Goal: Check status: Check status

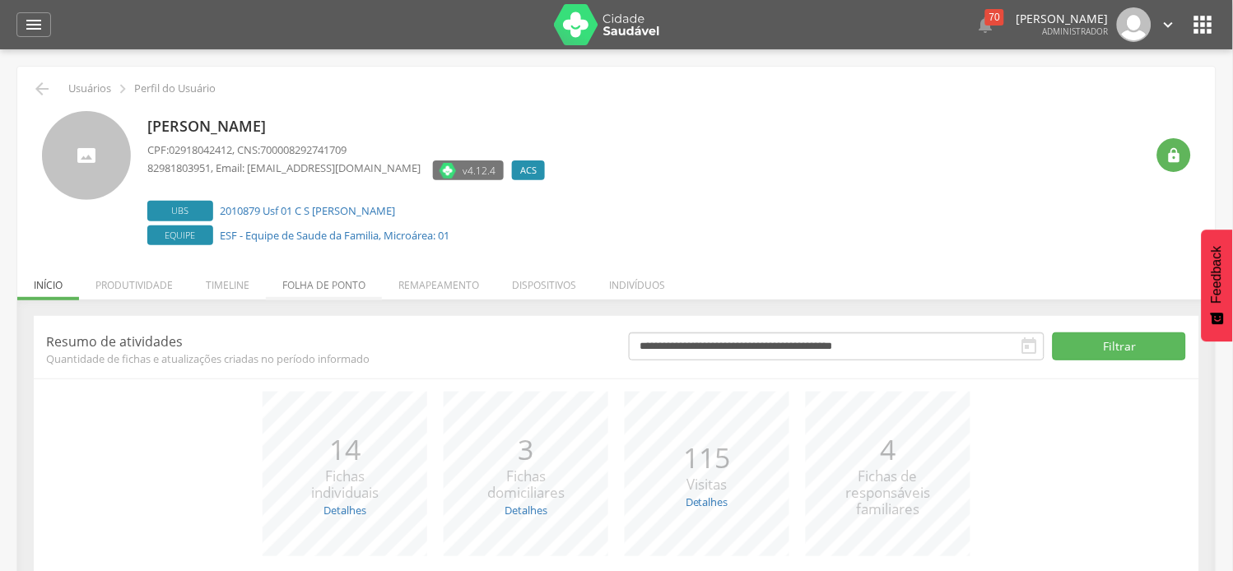
click at [310, 288] on li "Folha de ponto" at bounding box center [324, 281] width 116 height 39
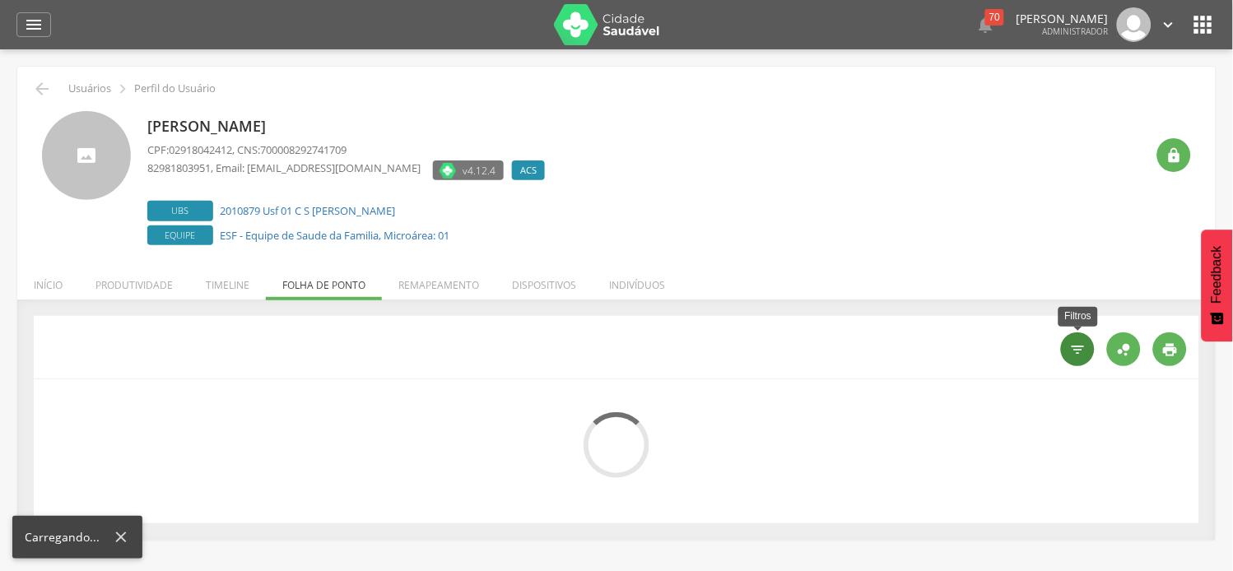
click at [1089, 356] on div "" at bounding box center [1078, 350] width 34 height 34
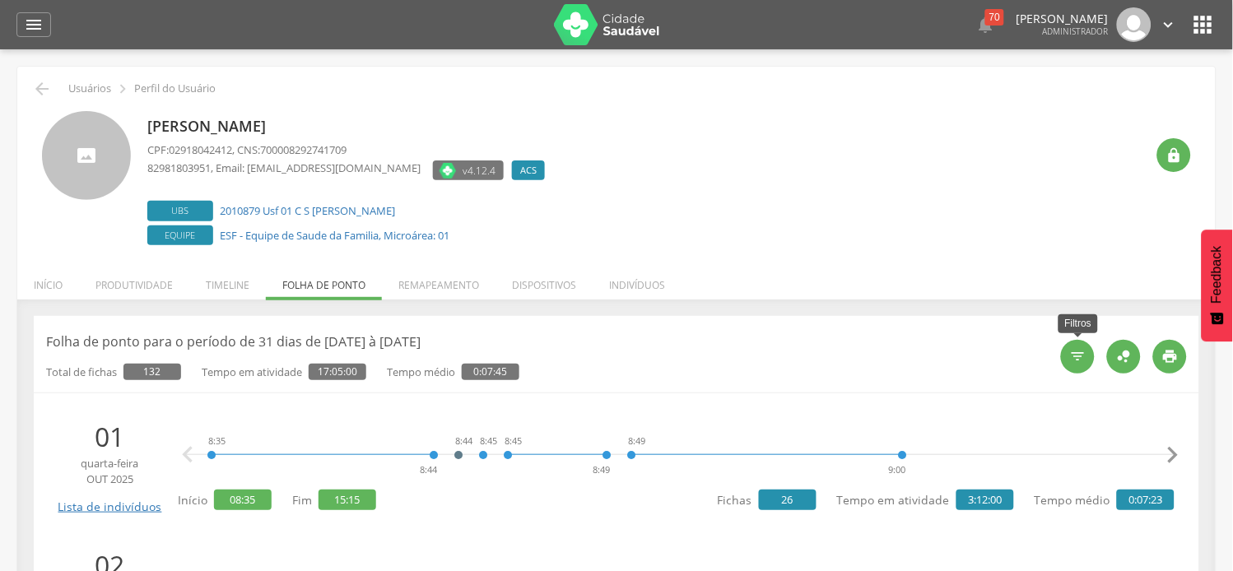
click at [1087, 354] on icon "" at bounding box center [1078, 356] width 16 height 16
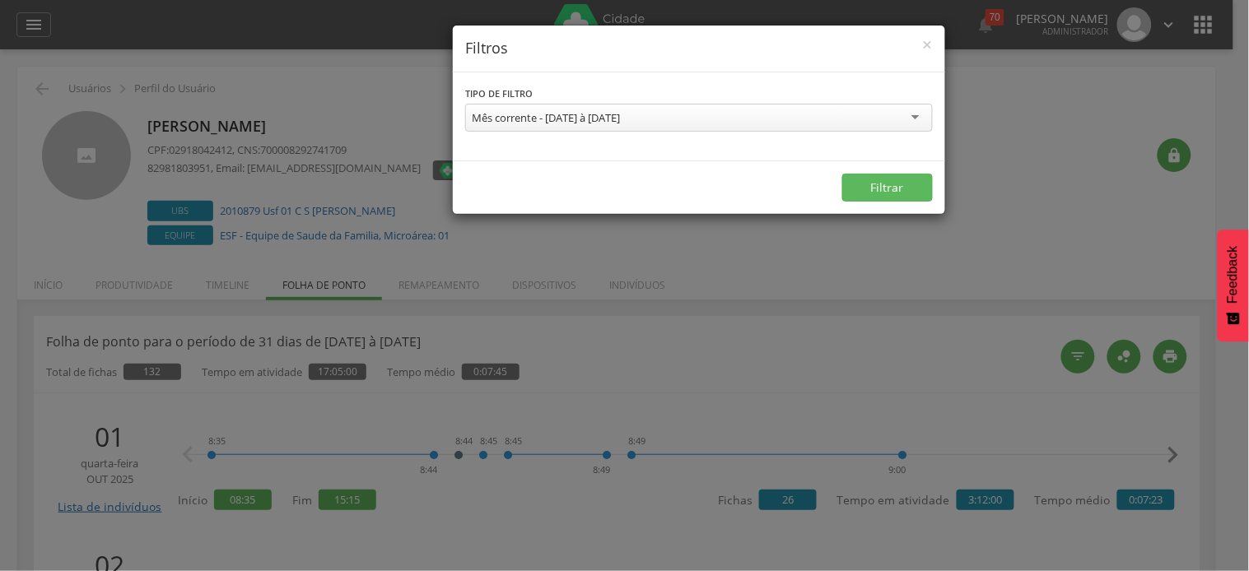
click at [655, 125] on div "Mês corrente - [DATE] à [DATE]" at bounding box center [699, 118] width 468 height 28
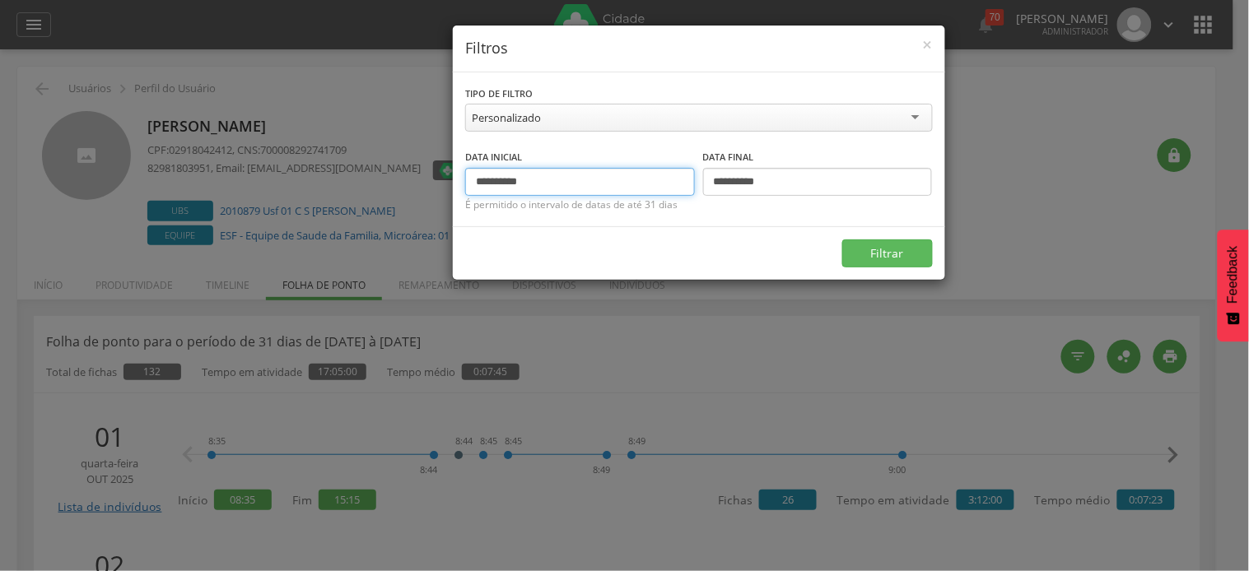
drag, startPoint x: 505, startPoint y: 179, endPoint x: 440, endPoint y: 176, distance: 65.1
click at [440, 178] on div "**********" at bounding box center [624, 285] width 1249 height 571
type input "**********"
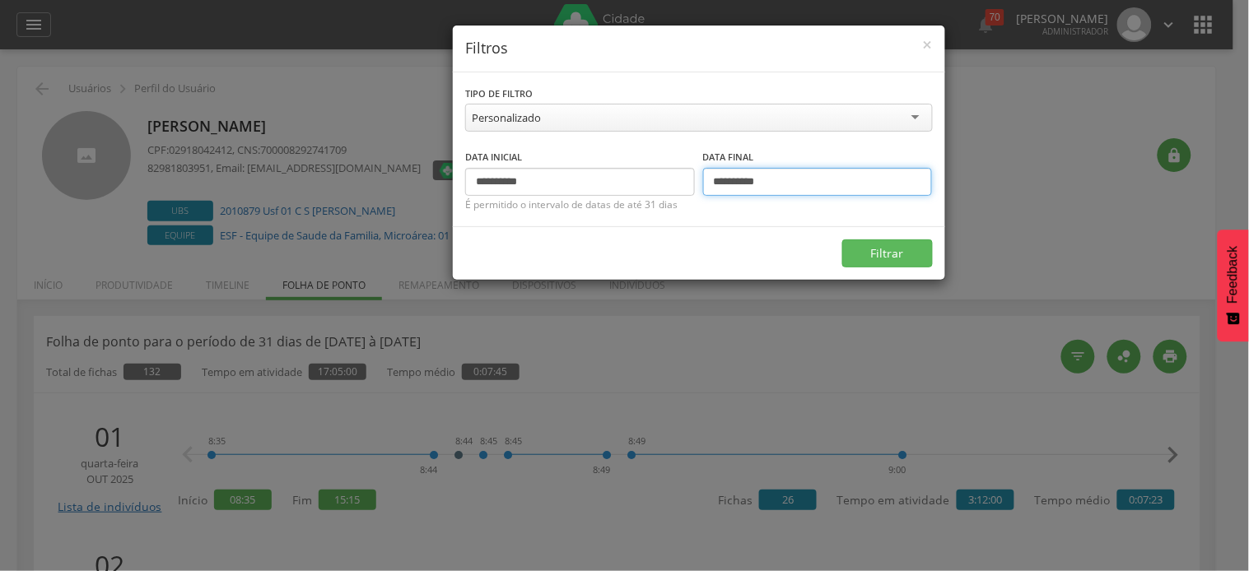
drag, startPoint x: 724, startPoint y: 183, endPoint x: 659, endPoint y: 176, distance: 66.2
click at [659, 176] on div "**********" at bounding box center [699, 172] width 468 height 48
type input "**********"
click at [842, 240] on button "Filtrar" at bounding box center [887, 254] width 91 height 28
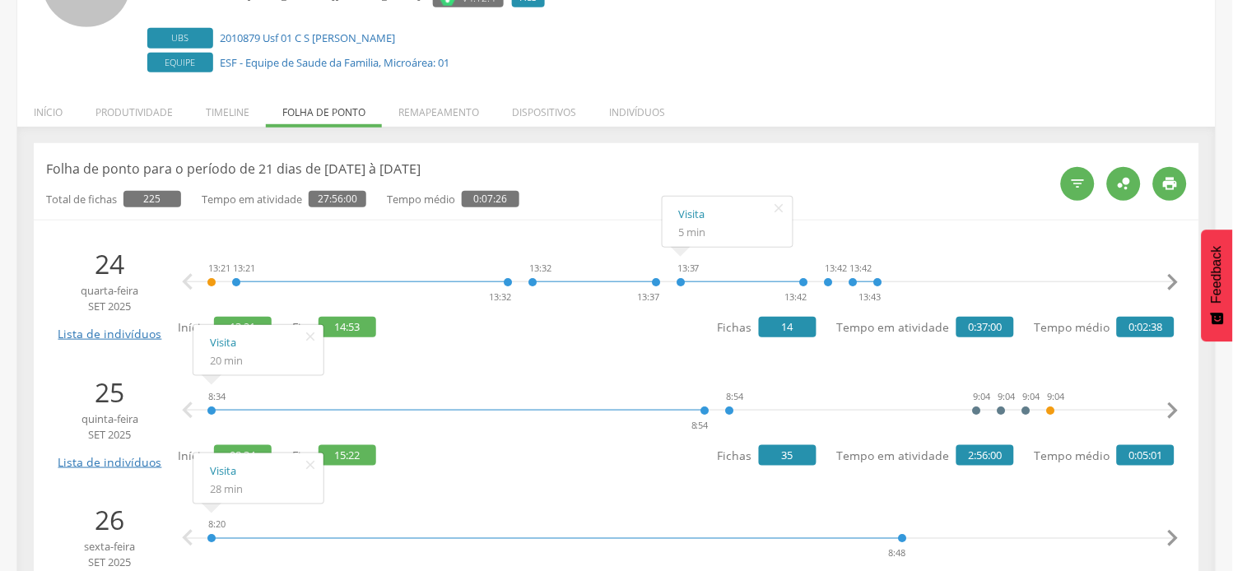
scroll to position [274, 0]
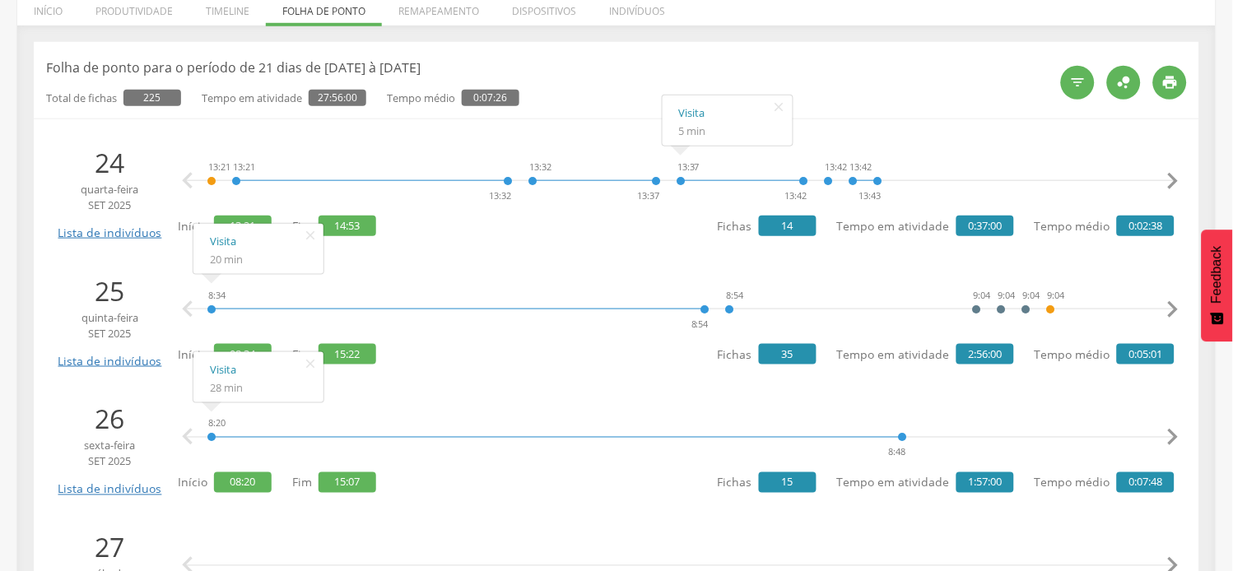
click at [1186, 177] on icon "" at bounding box center [1173, 181] width 33 height 33
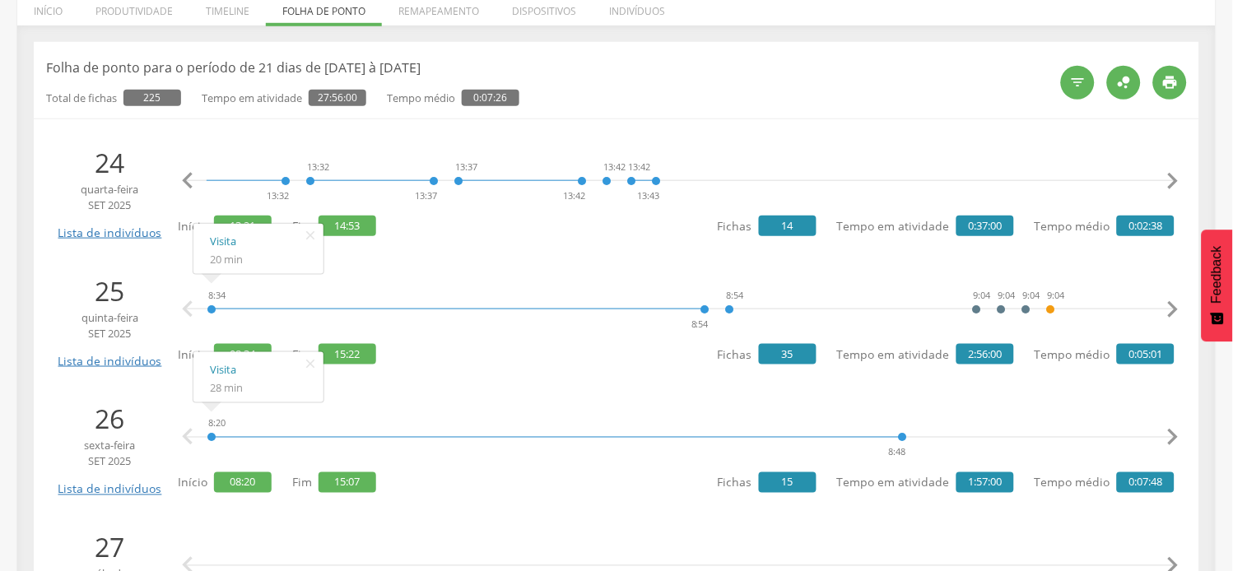
click at [1173, 183] on icon "" at bounding box center [1173, 181] width 33 height 33
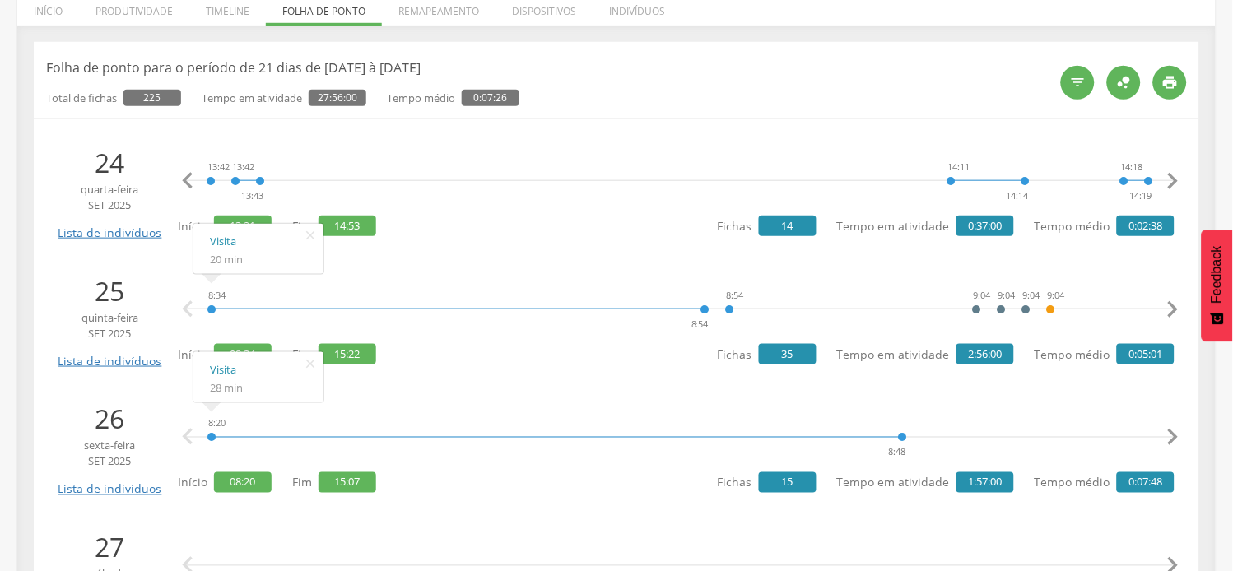
click at [1173, 183] on icon "" at bounding box center [1173, 181] width 33 height 33
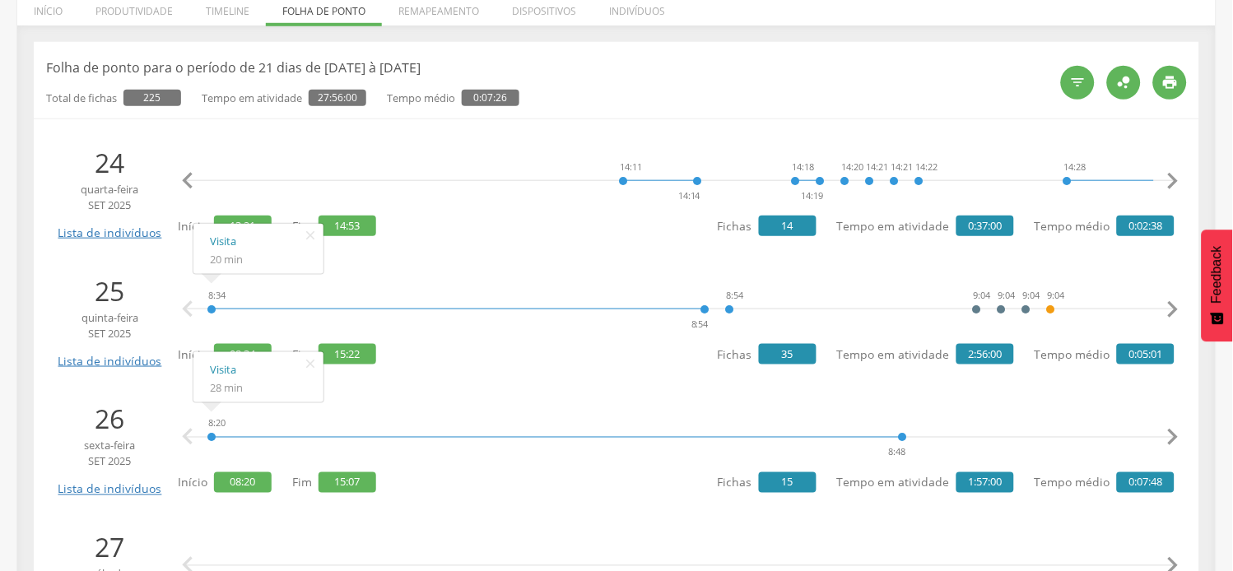
click at [1173, 183] on icon "" at bounding box center [1173, 181] width 33 height 33
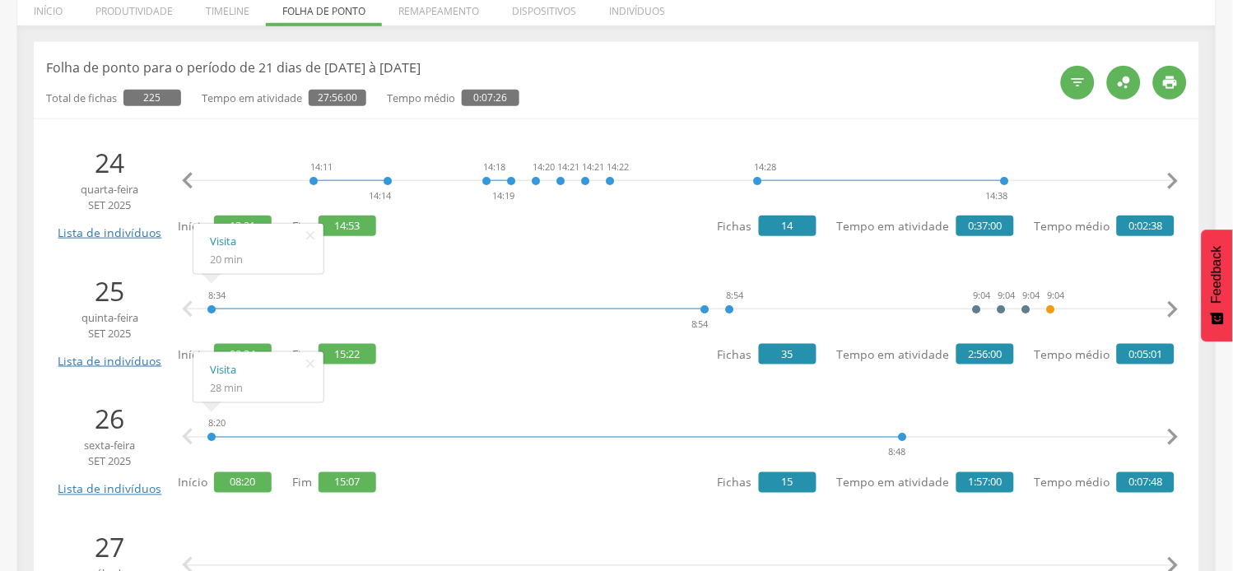
click at [1173, 183] on icon "" at bounding box center [1173, 181] width 33 height 33
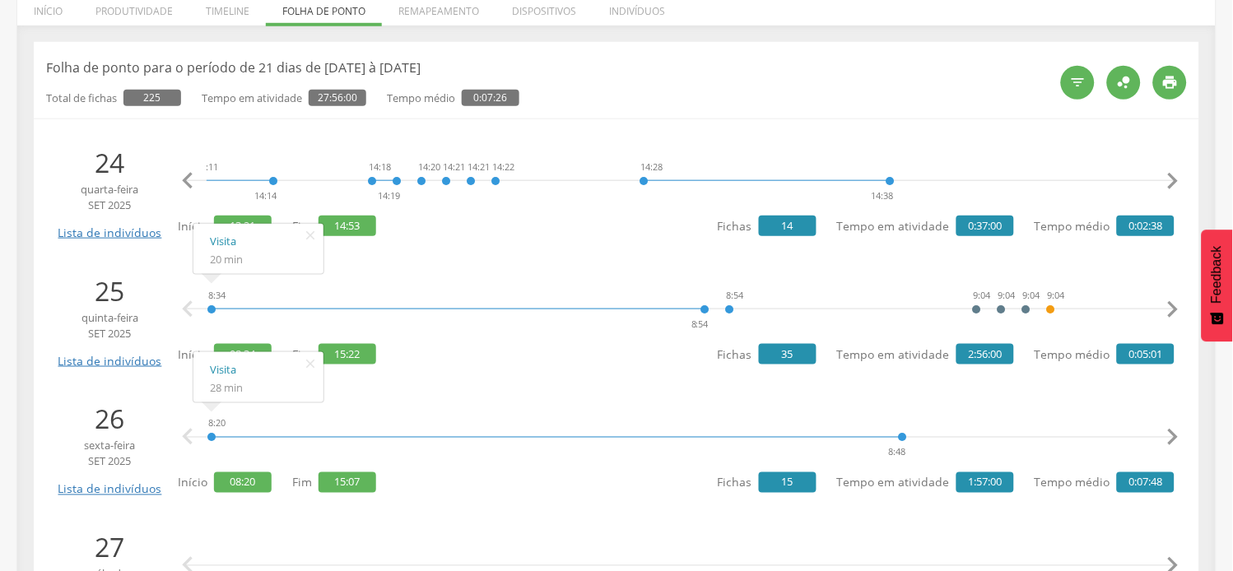
scroll to position [0, 1482]
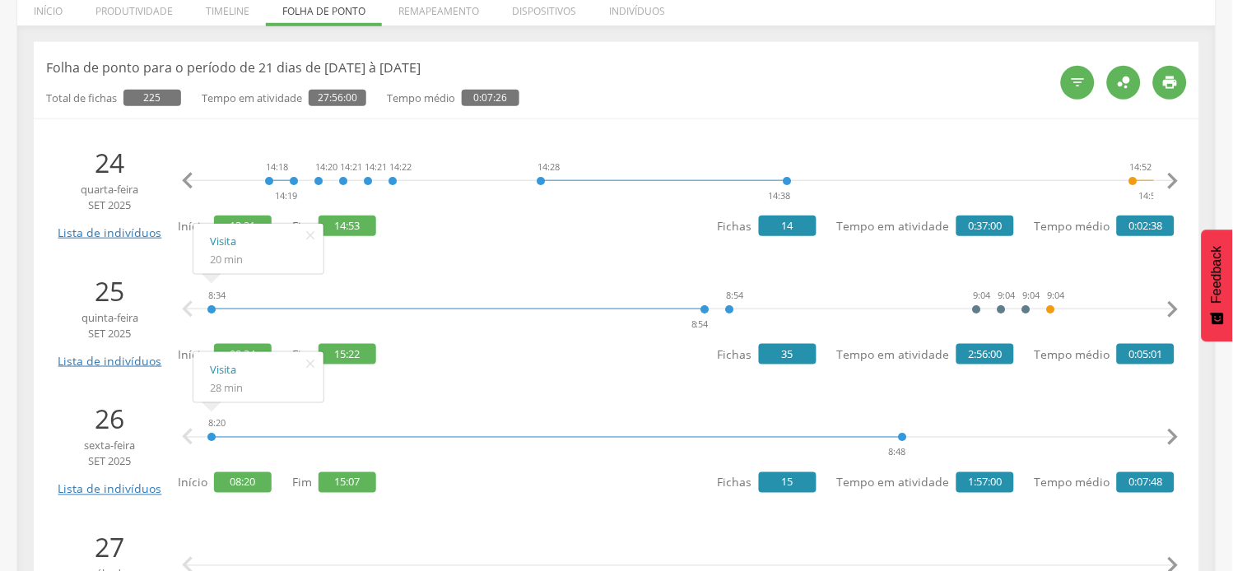
click at [1173, 183] on icon "" at bounding box center [1173, 181] width 33 height 33
click at [313, 234] on icon "" at bounding box center [310, 235] width 26 height 23
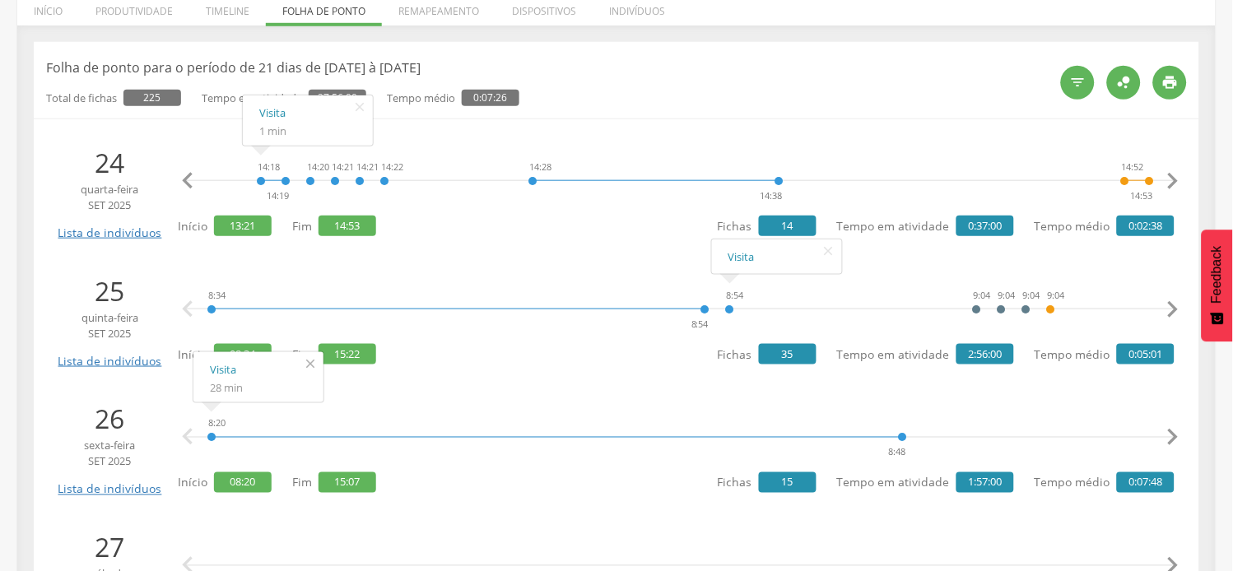
click at [306, 365] on icon "" at bounding box center [310, 363] width 26 height 23
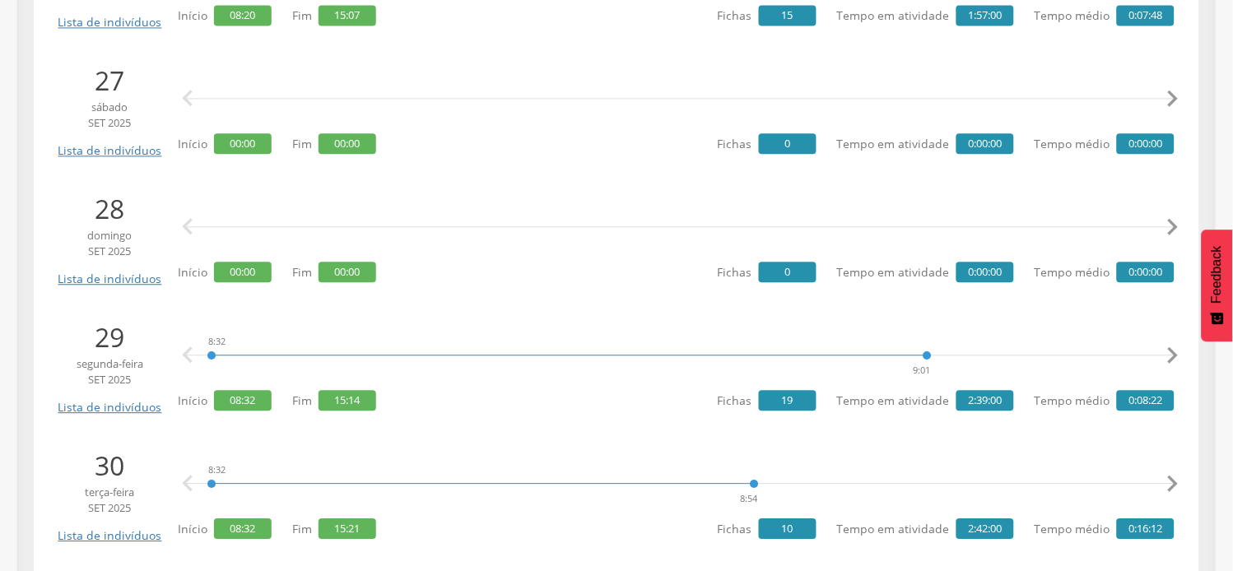
scroll to position [915, 0]
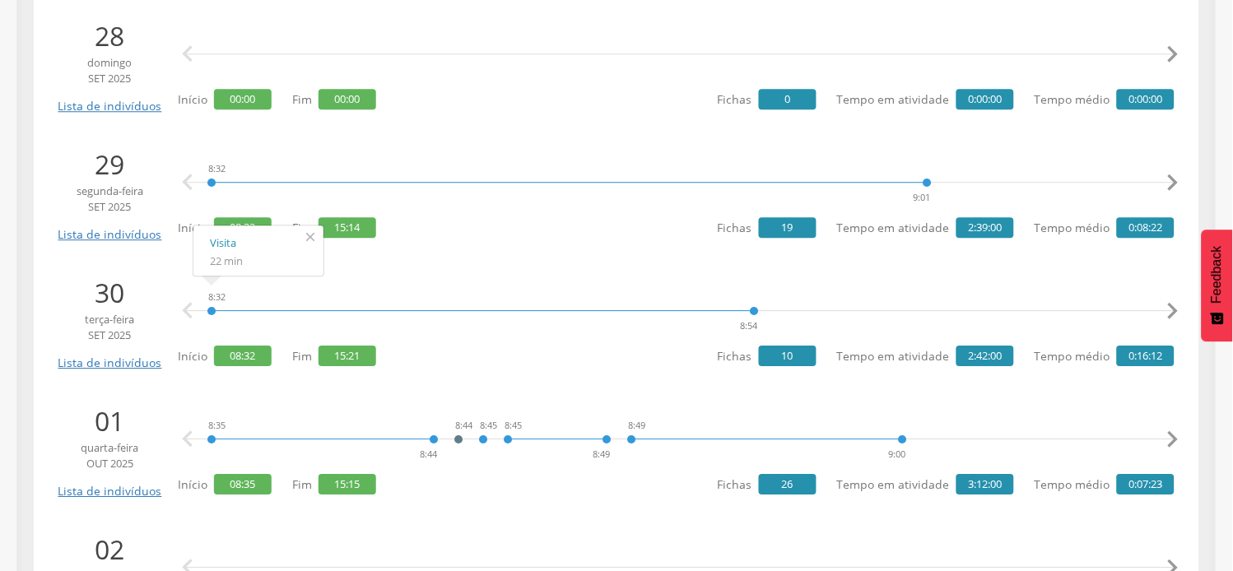
click at [310, 239] on icon "" at bounding box center [310, 237] width 26 height 23
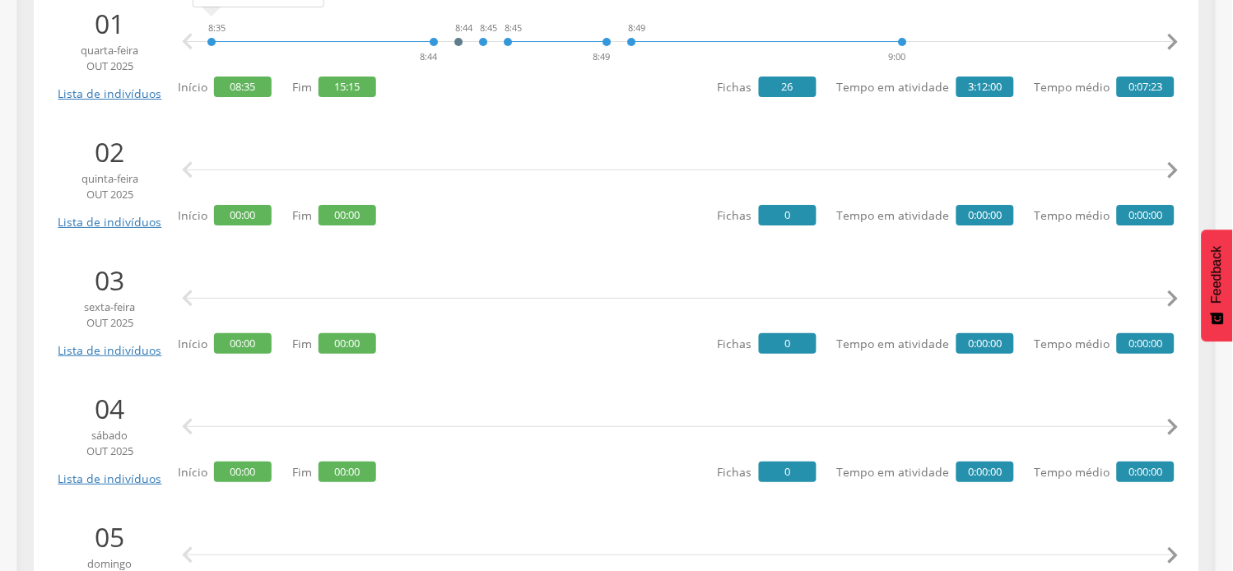
scroll to position [1280, 0]
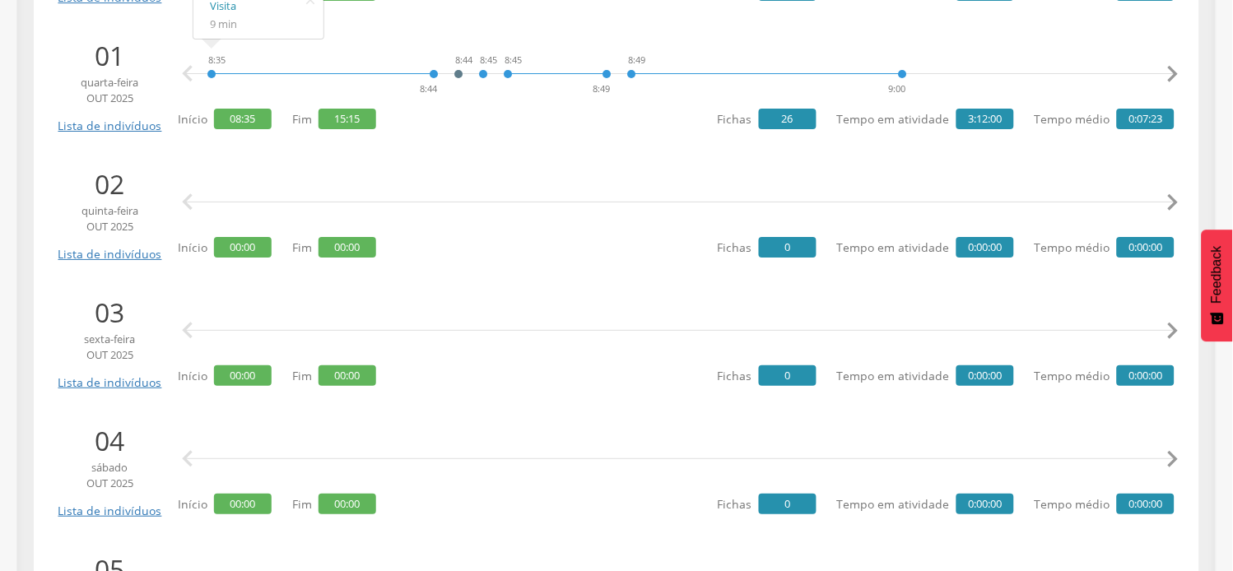
click at [157, 338] on span "sexta-feira" at bounding box center [109, 340] width 111 height 16
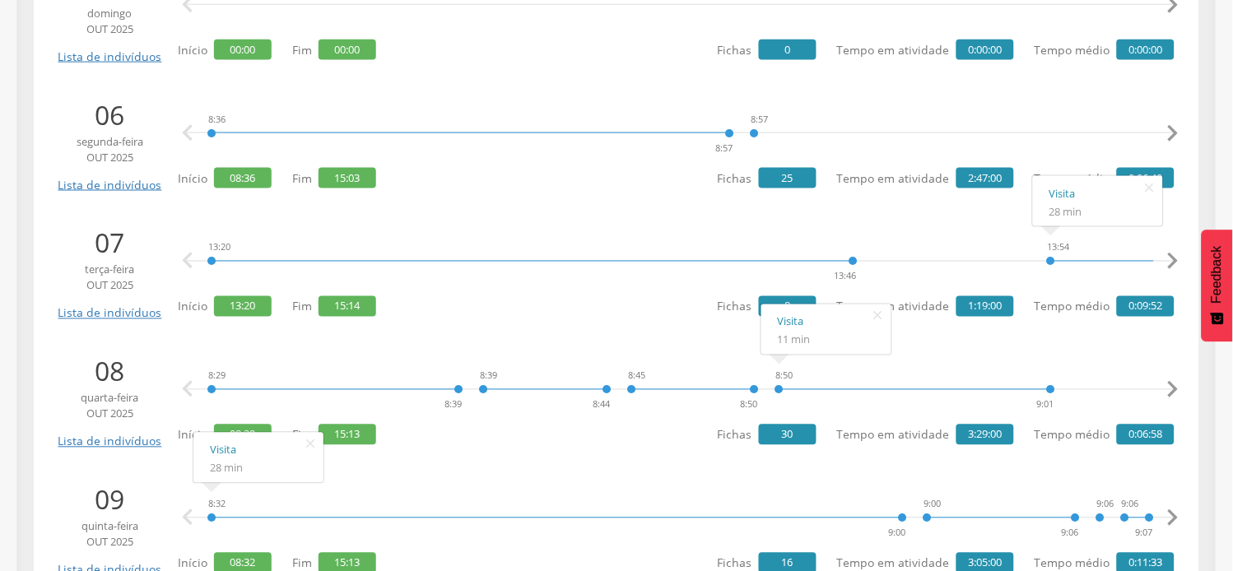
scroll to position [1921, 0]
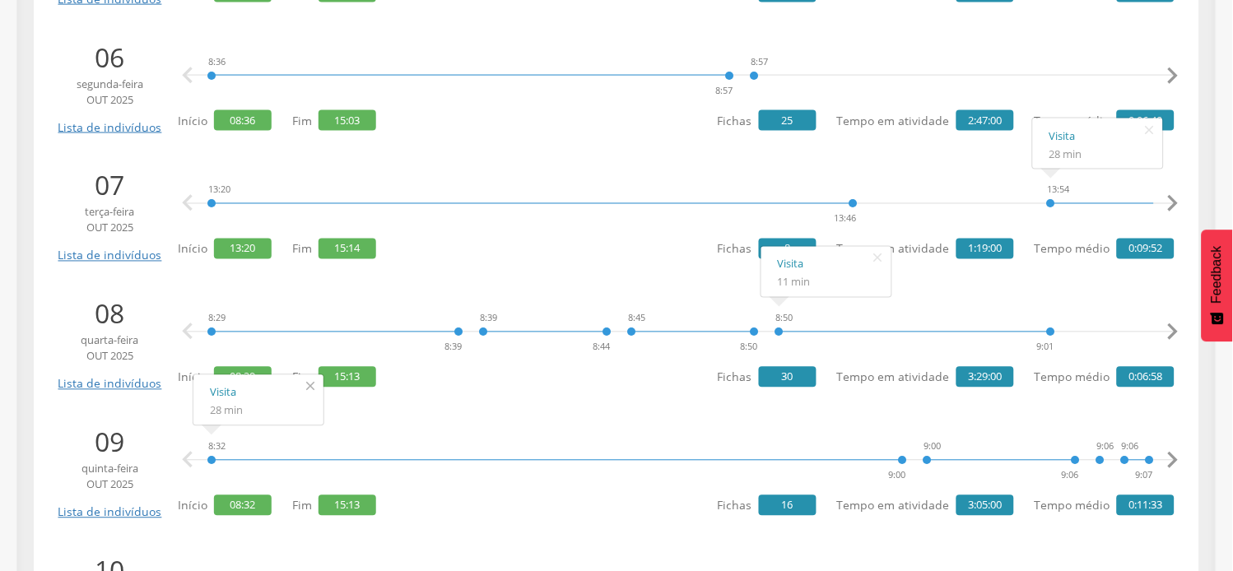
click at [302, 389] on icon "" at bounding box center [310, 386] width 26 height 23
click at [311, 384] on icon "" at bounding box center [310, 386] width 26 height 23
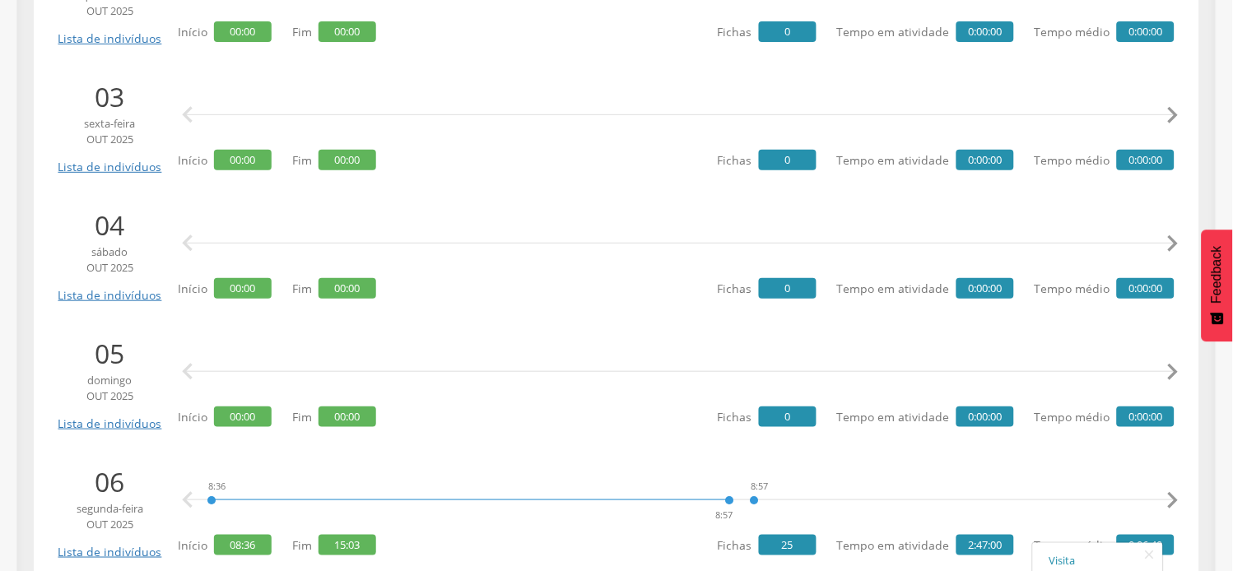
scroll to position [1189, 0]
